Goal: Browse casually: Explore the website without a specific task or goal

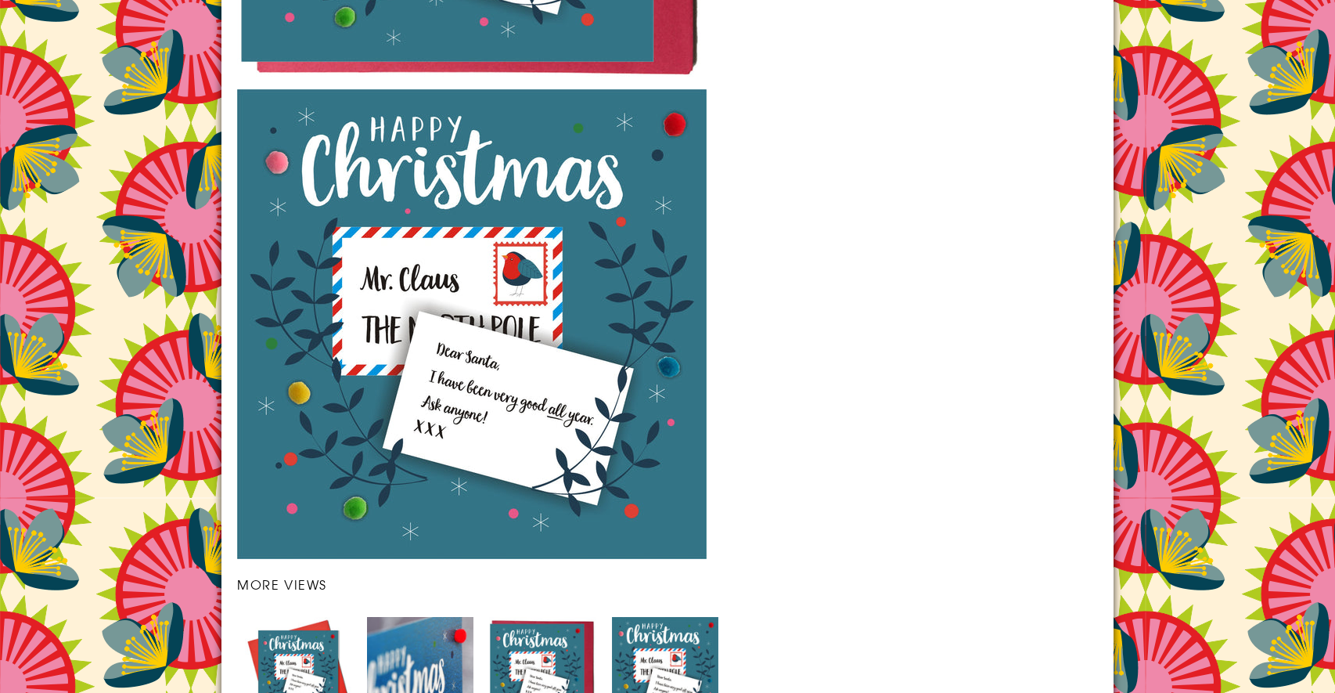
scroll to position [2078, 0]
